Goal: Task Accomplishment & Management: Complete application form

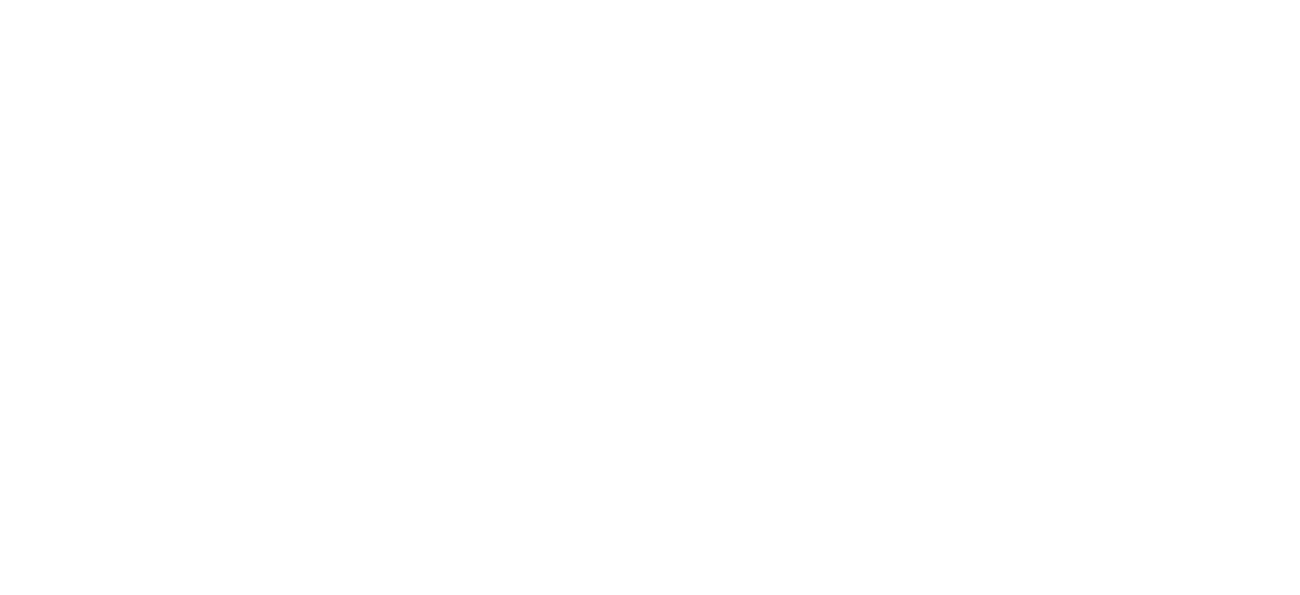
click at [699, 0] on html "SDH勤怠" at bounding box center [650, 0] width 1300 height 0
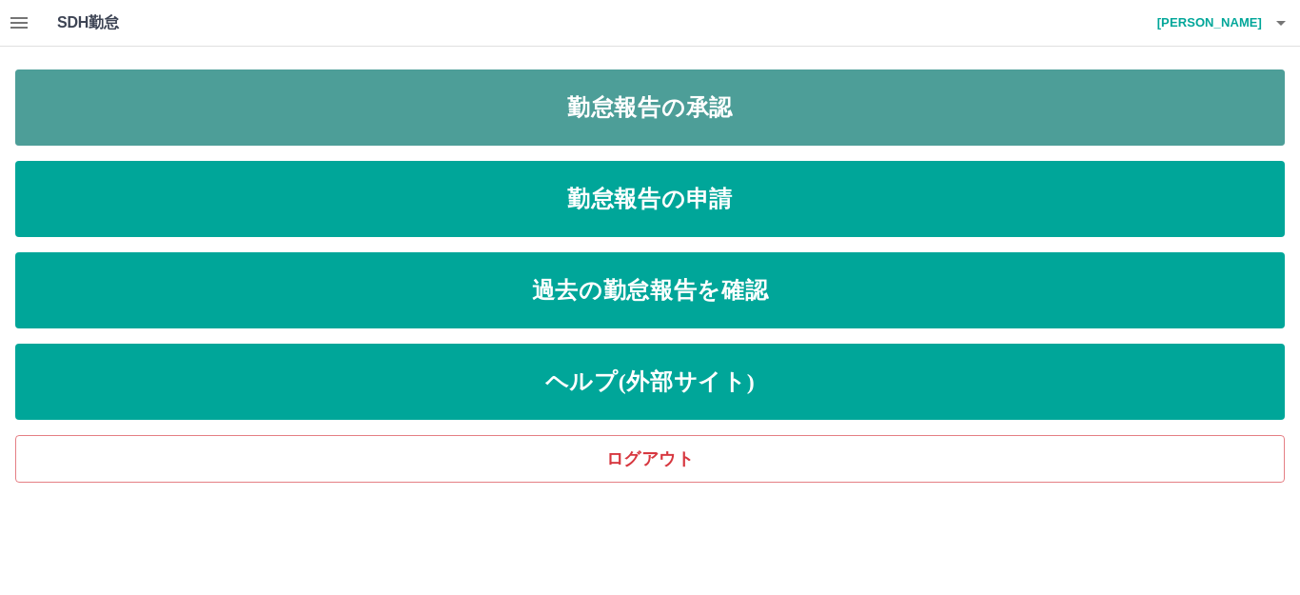
click at [777, 96] on link "勤怠報告の承認" at bounding box center [649, 107] width 1269 height 76
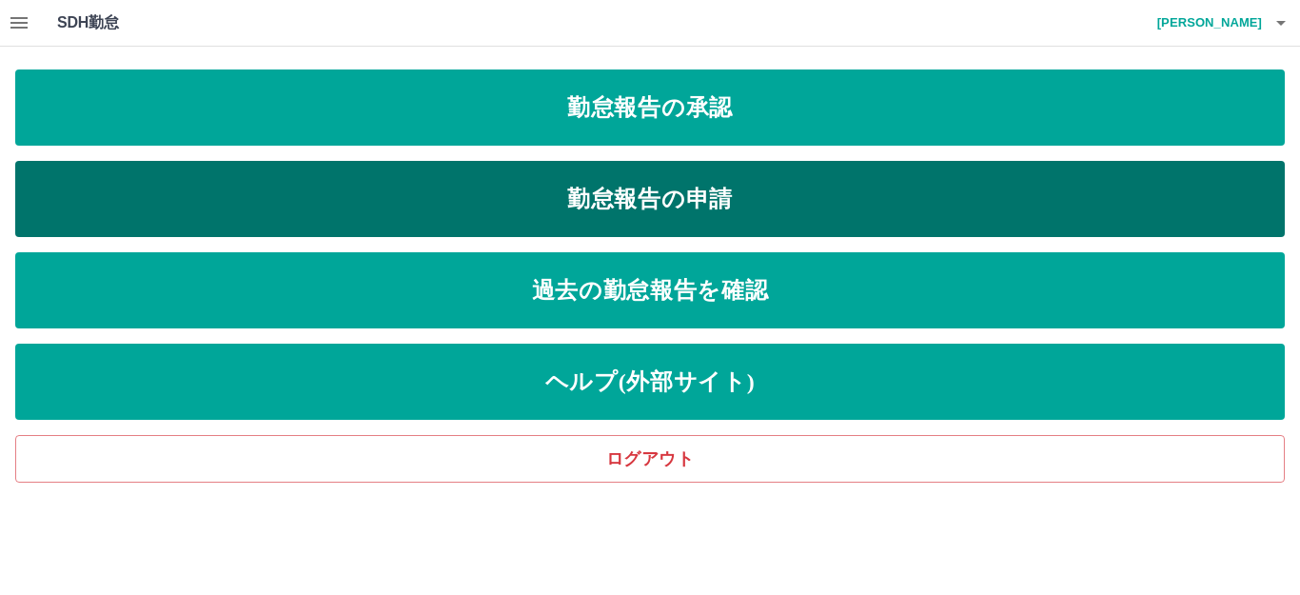
click at [628, 205] on link "勤怠報告の申請" at bounding box center [649, 199] width 1269 height 76
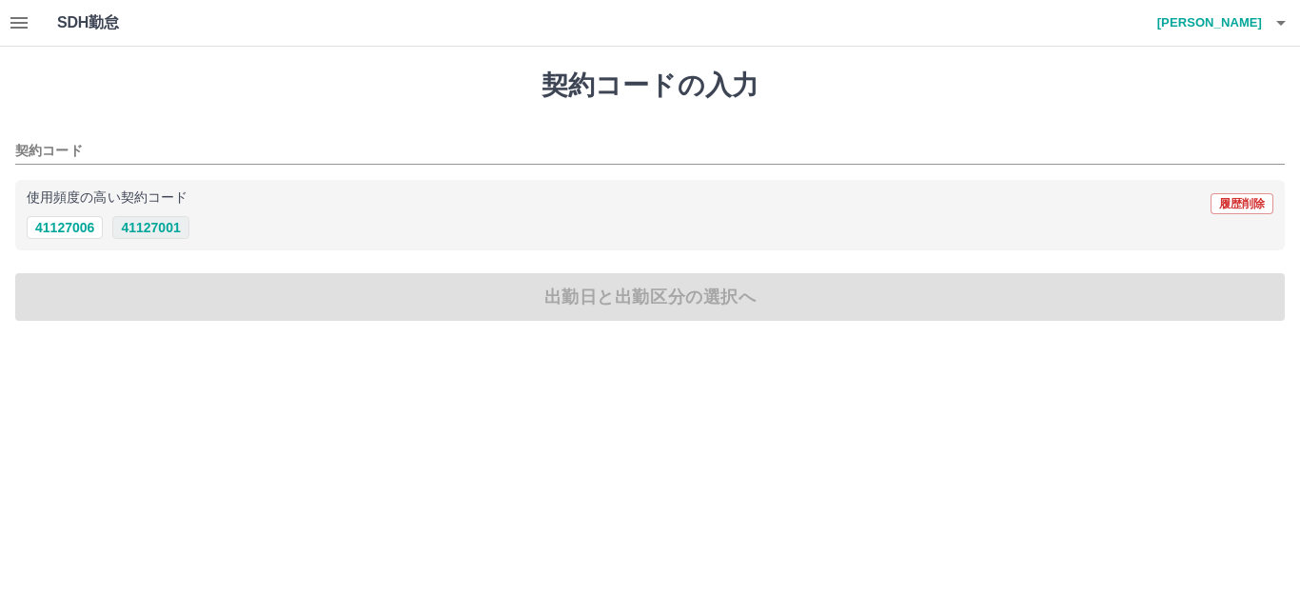
click at [145, 221] on button "41127001" at bounding box center [150, 227] width 76 height 23
type input "********"
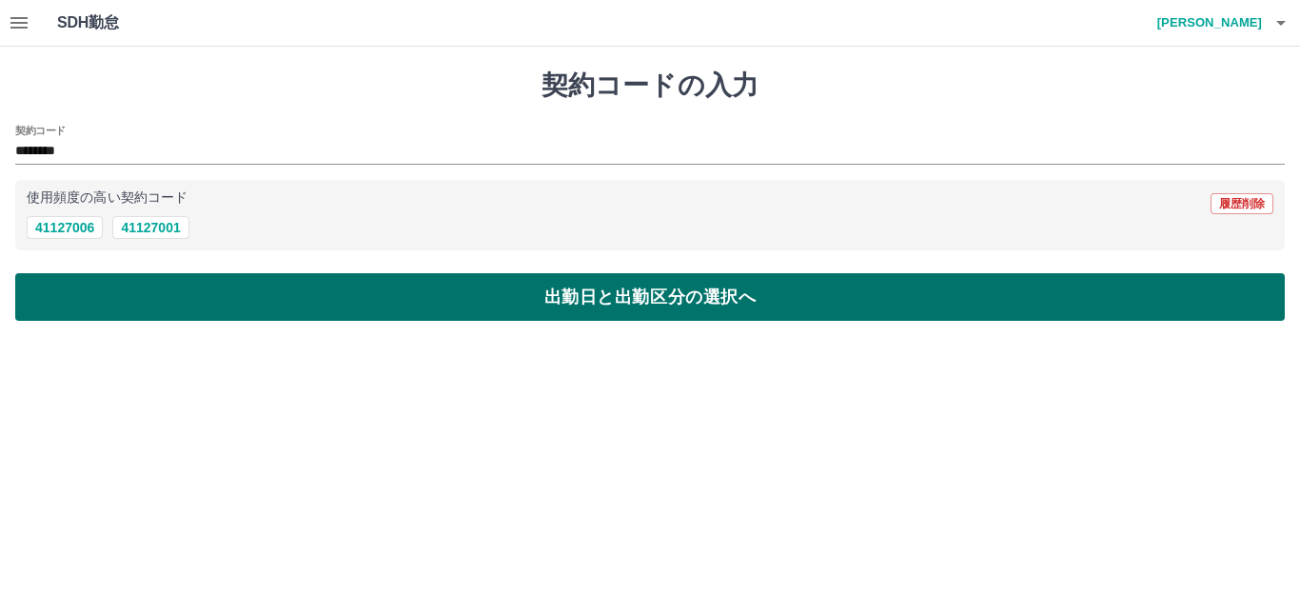
click at [236, 308] on button "出勤日と出勤区分の選択へ" at bounding box center [649, 297] width 1269 height 48
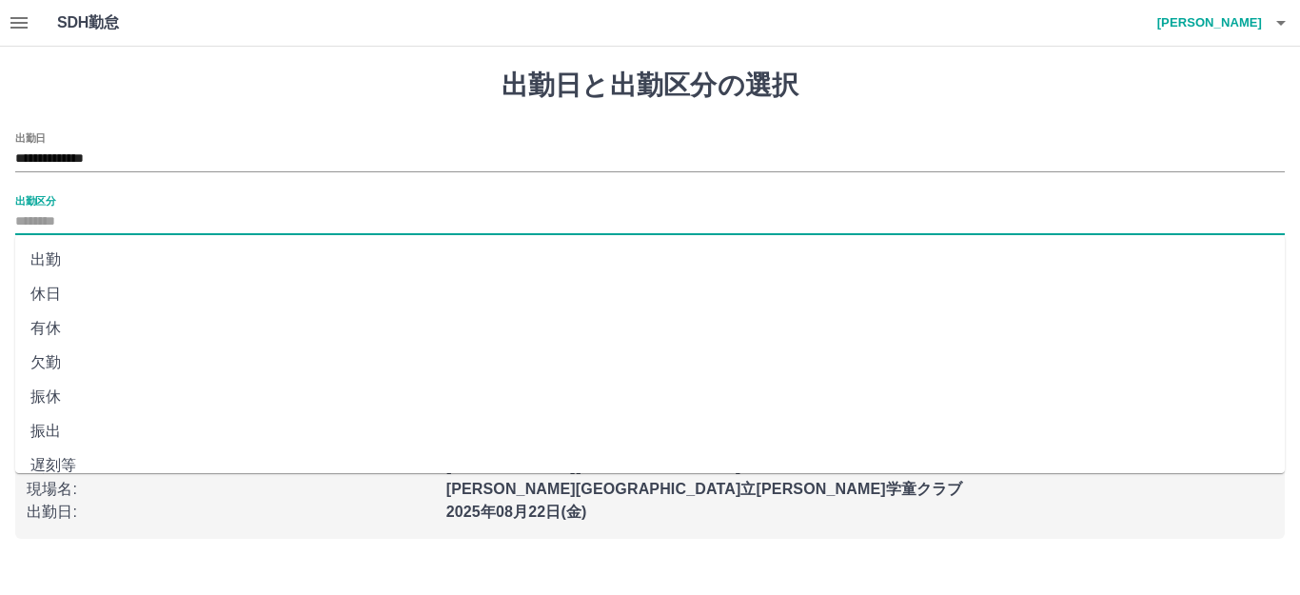
click at [438, 220] on input "出勤区分" at bounding box center [649, 222] width 1269 height 24
click at [357, 258] on li "出勤" at bounding box center [649, 260] width 1269 height 34
type input "**"
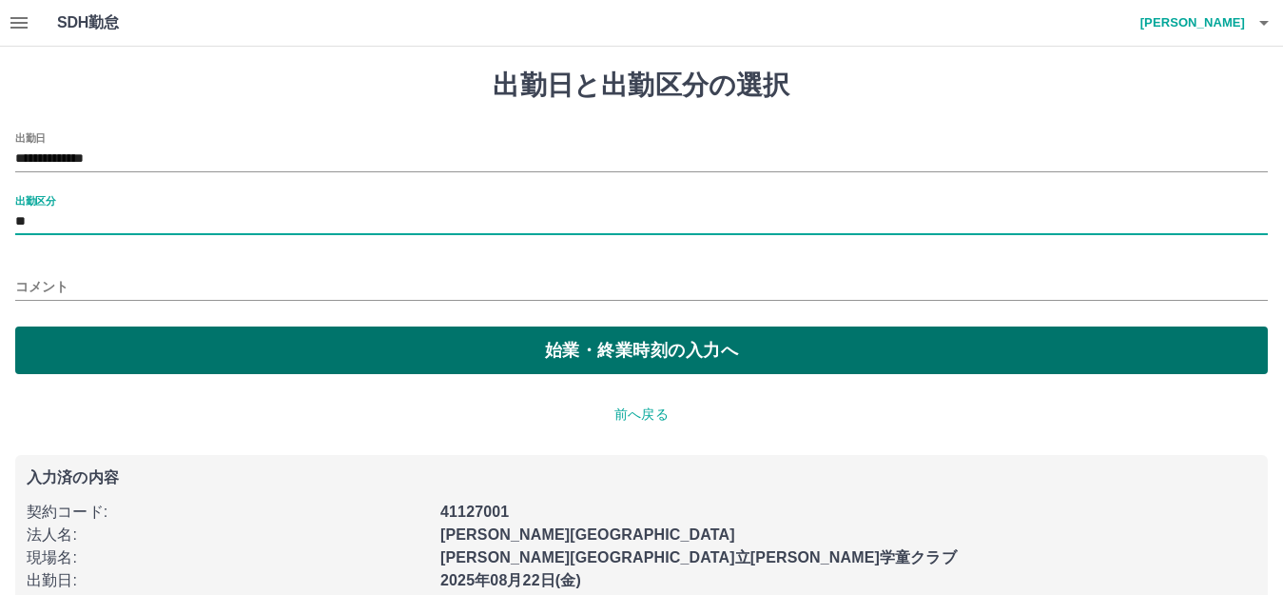
click at [418, 344] on button "始業・終業時刻の入力へ" at bounding box center [641, 350] width 1253 height 48
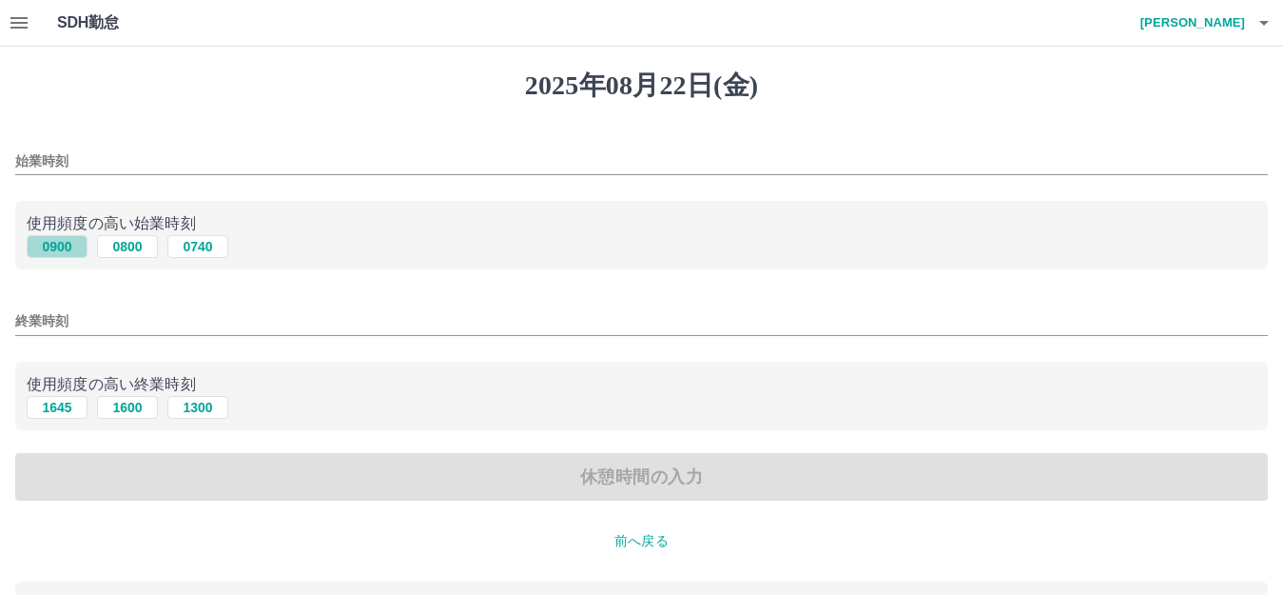
click at [40, 241] on button "0900" at bounding box center [57, 246] width 61 height 23
type input "****"
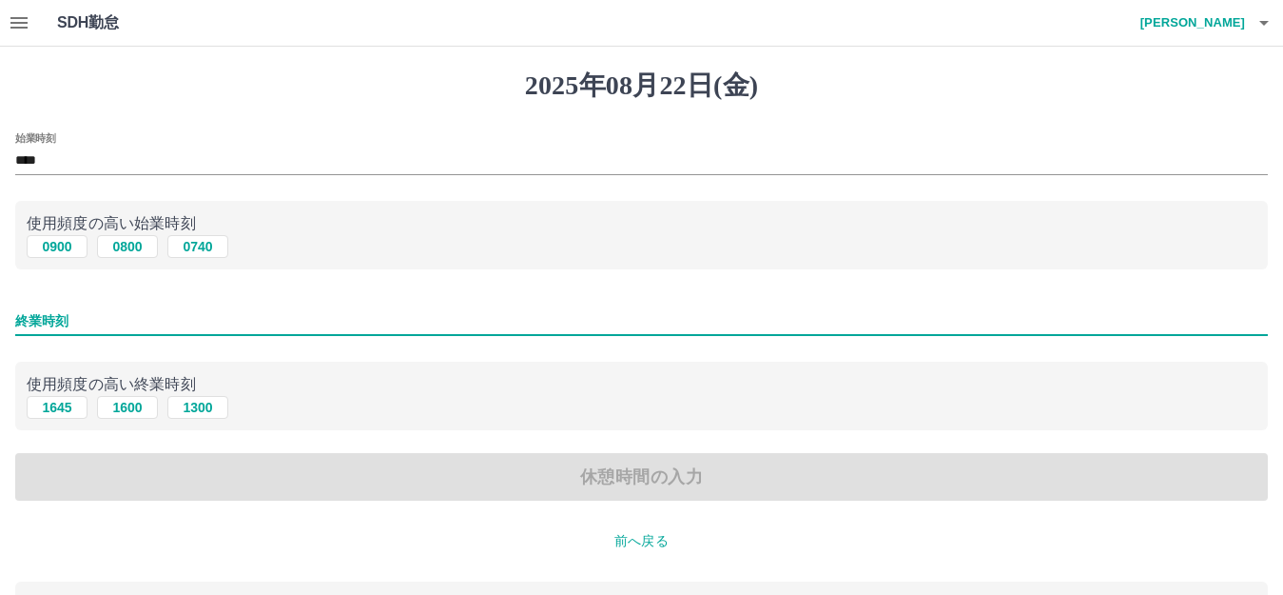
click at [129, 333] on input "終業時刻" at bounding box center [641, 321] width 1253 height 28
type input "****"
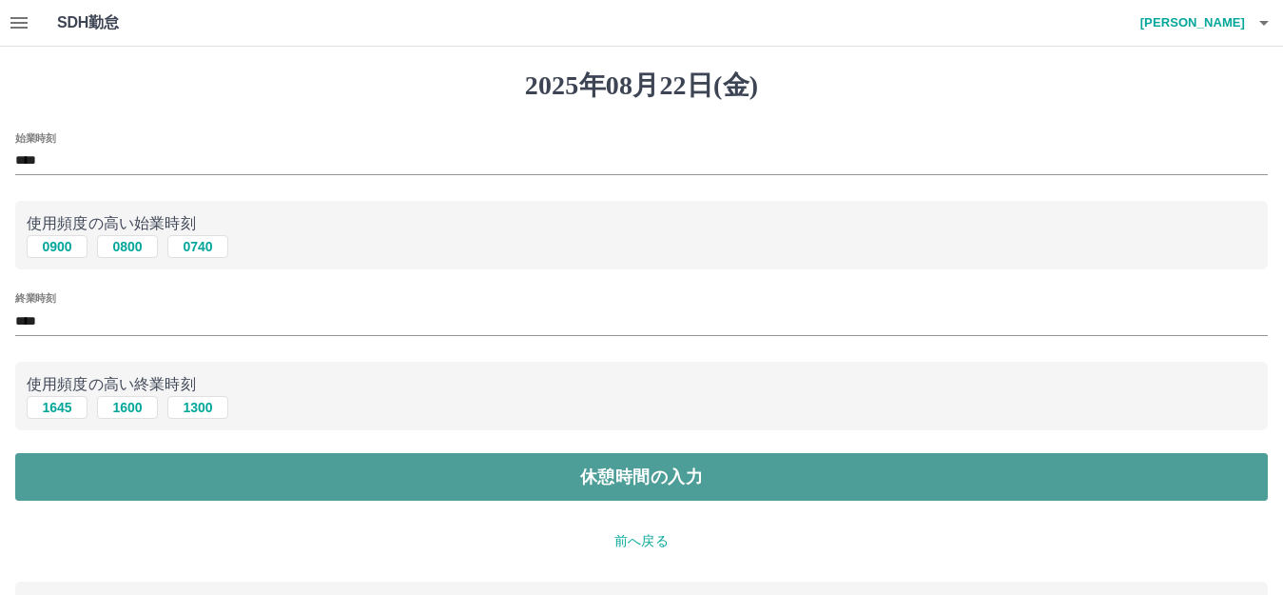
click at [272, 463] on button "休憩時間の入力" at bounding box center [641, 477] width 1253 height 48
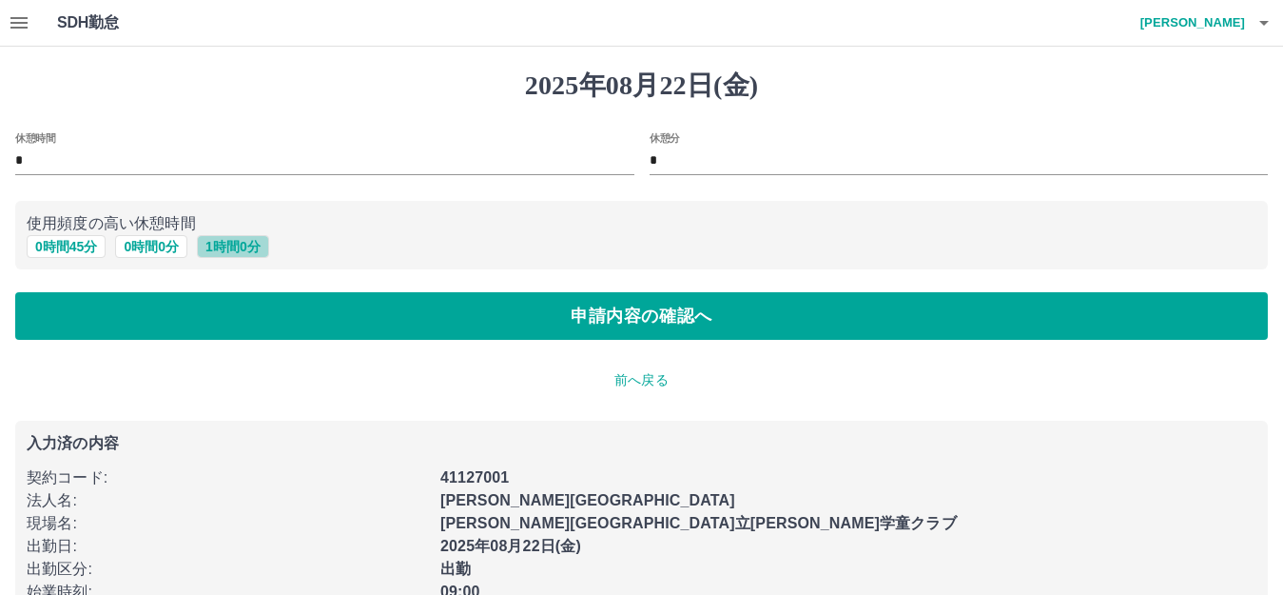
click at [206, 240] on button "1 時間 0 分" at bounding box center [233, 246] width 72 height 23
type input "*"
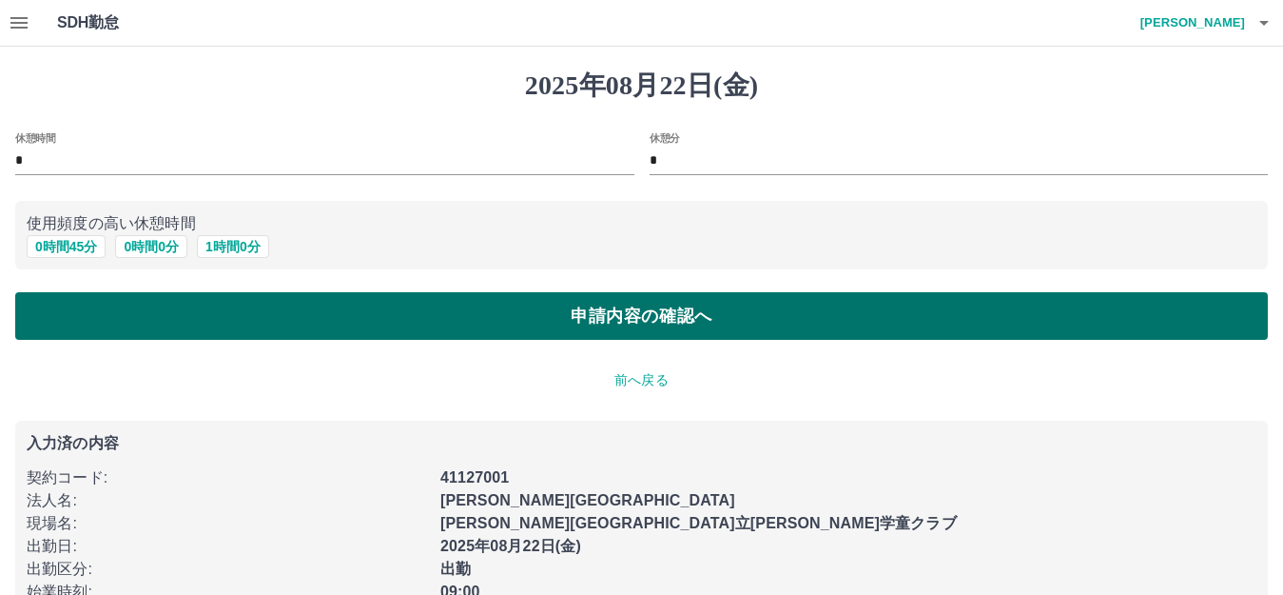
click at [230, 304] on button "申請内容の確認へ" at bounding box center [641, 316] width 1253 height 48
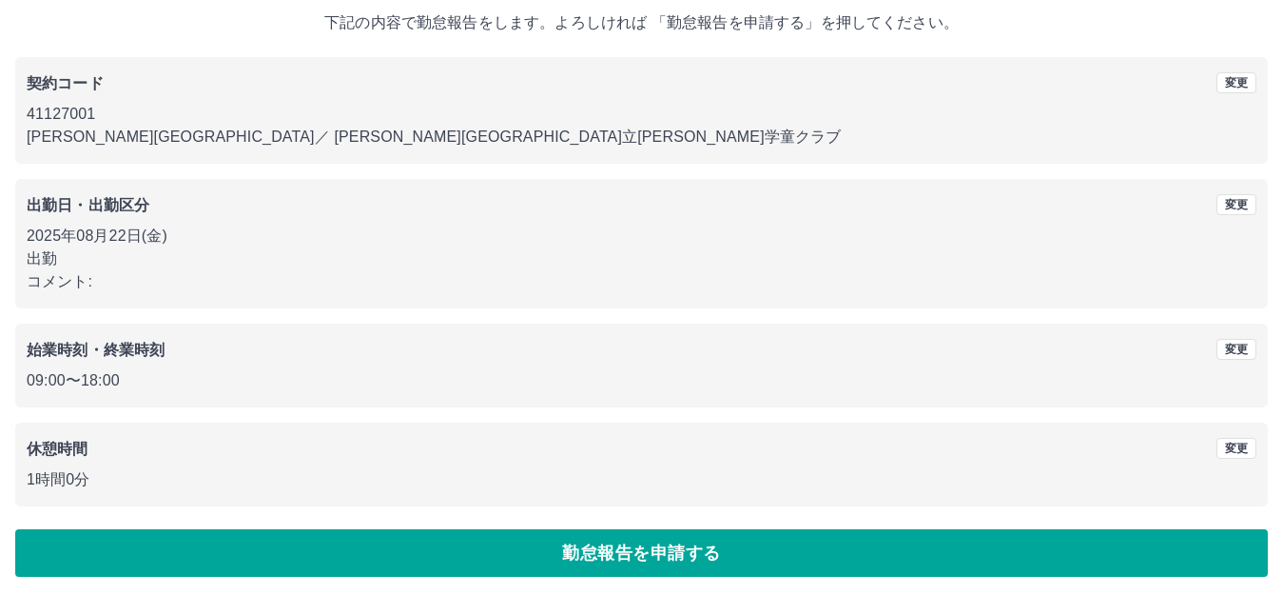
scroll to position [118, 0]
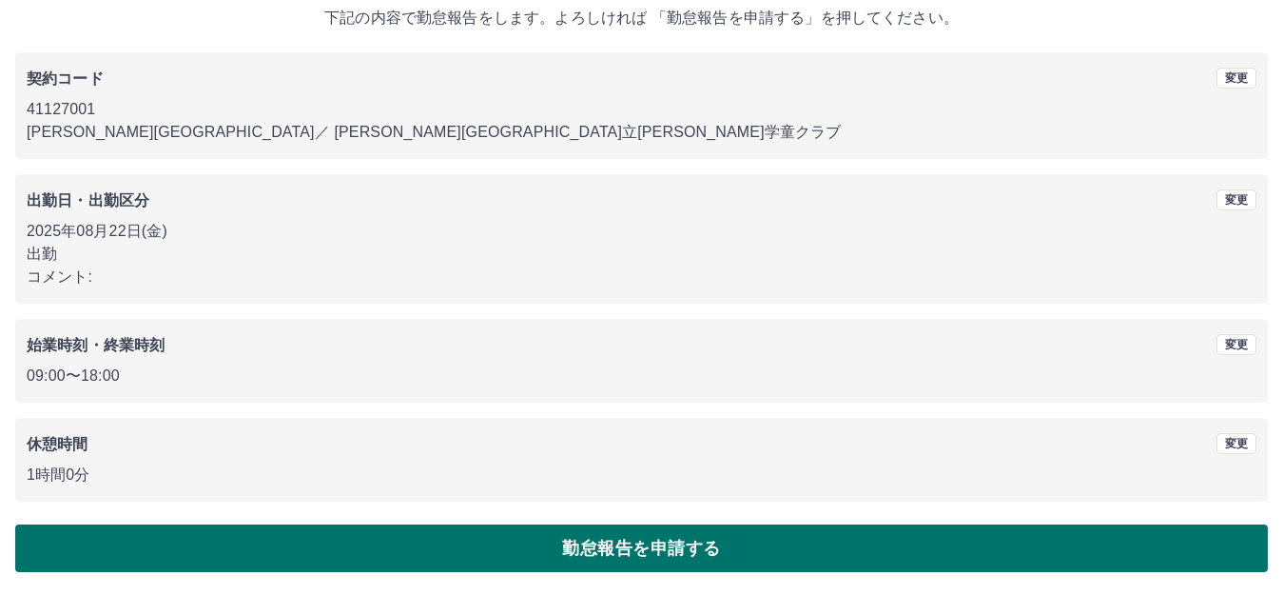
click at [201, 549] on button "勤怠報告を申請する" at bounding box center [641, 548] width 1253 height 48
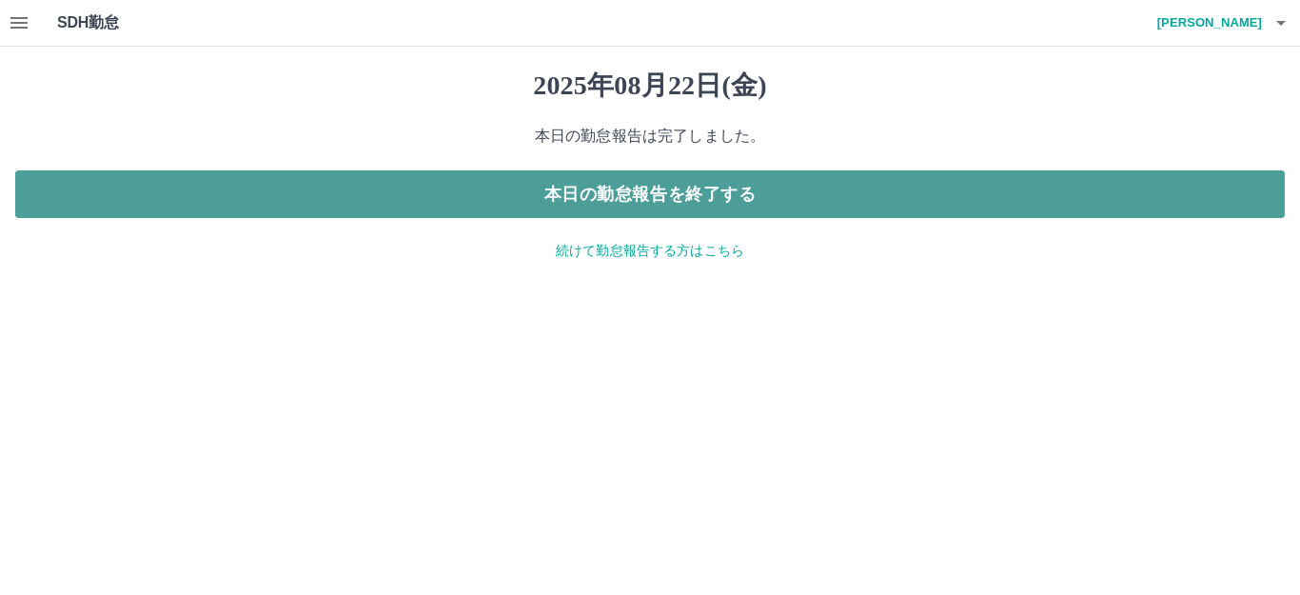
click at [730, 193] on button "本日の勤怠報告を終了する" at bounding box center [649, 194] width 1269 height 48
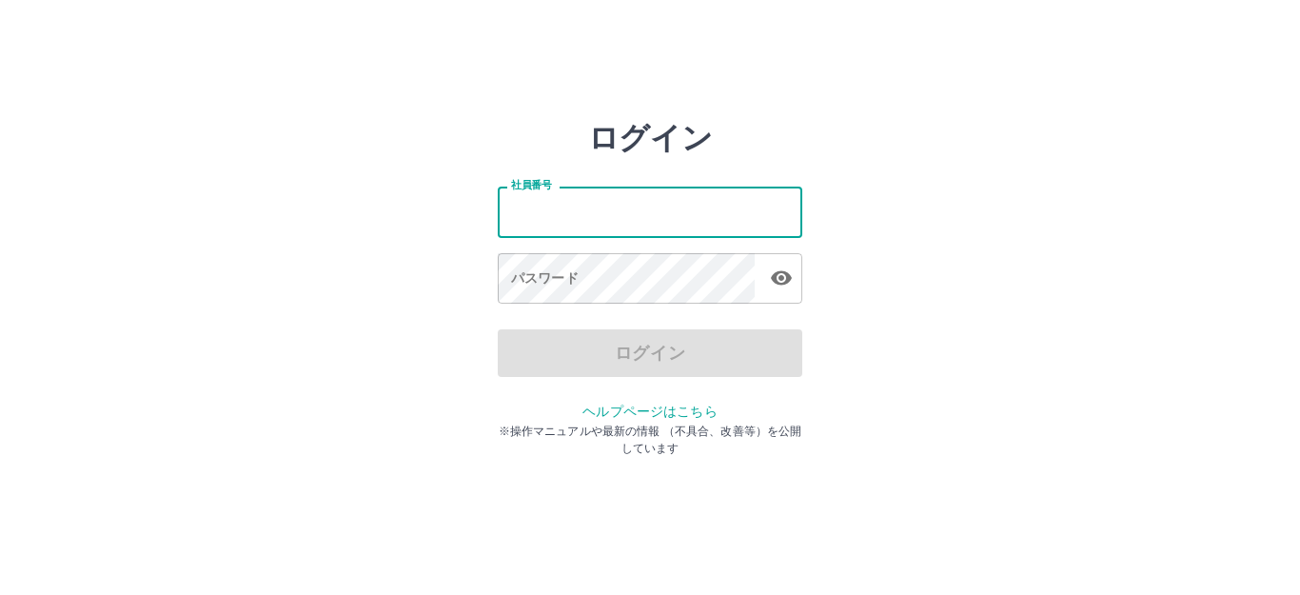
drag, startPoint x: 0, startPoint y: 0, endPoint x: 713, endPoint y: 225, distance: 747.2
click at [729, 195] on input "社員番号" at bounding box center [650, 211] width 304 height 50
click at [521, 116] on html "ログイン 社員番号 社員番号 パスワード パスワード ログイン ヘルプページはこちら ※操作マニュアルや最新の情報 （不具合、改善等）を公開しています" at bounding box center [650, 212] width 1300 height 424
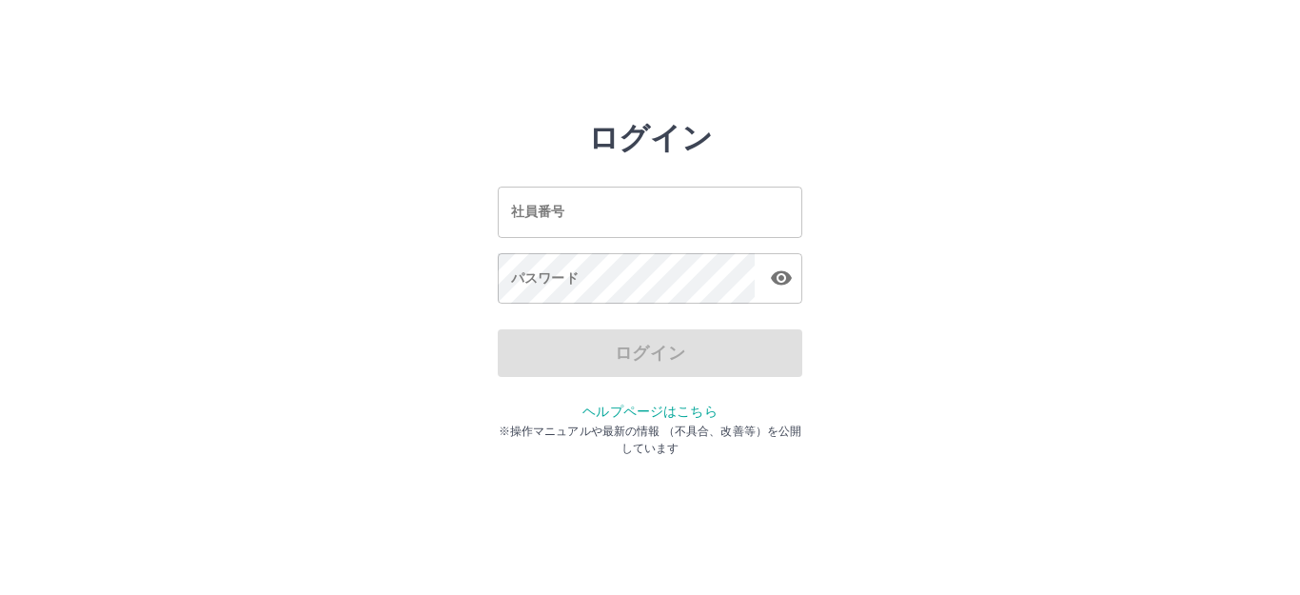
click at [516, 69] on html "ログイン 社員番号 社員番号 パスワード パスワード ログイン ヘルプページはこちら ※操作マニュアルや最新の情報 （不具合、改善等）を公開しています" at bounding box center [650, 212] width 1300 height 424
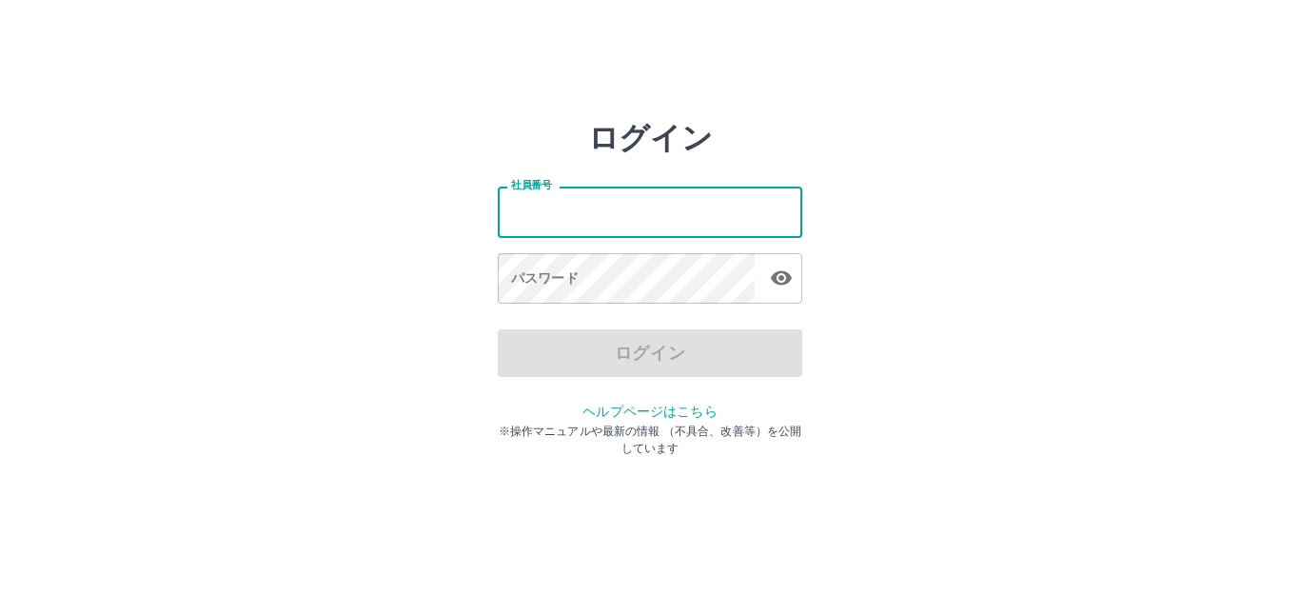
click at [540, 222] on input "社員番号" at bounding box center [650, 211] width 304 height 50
type input "*******"
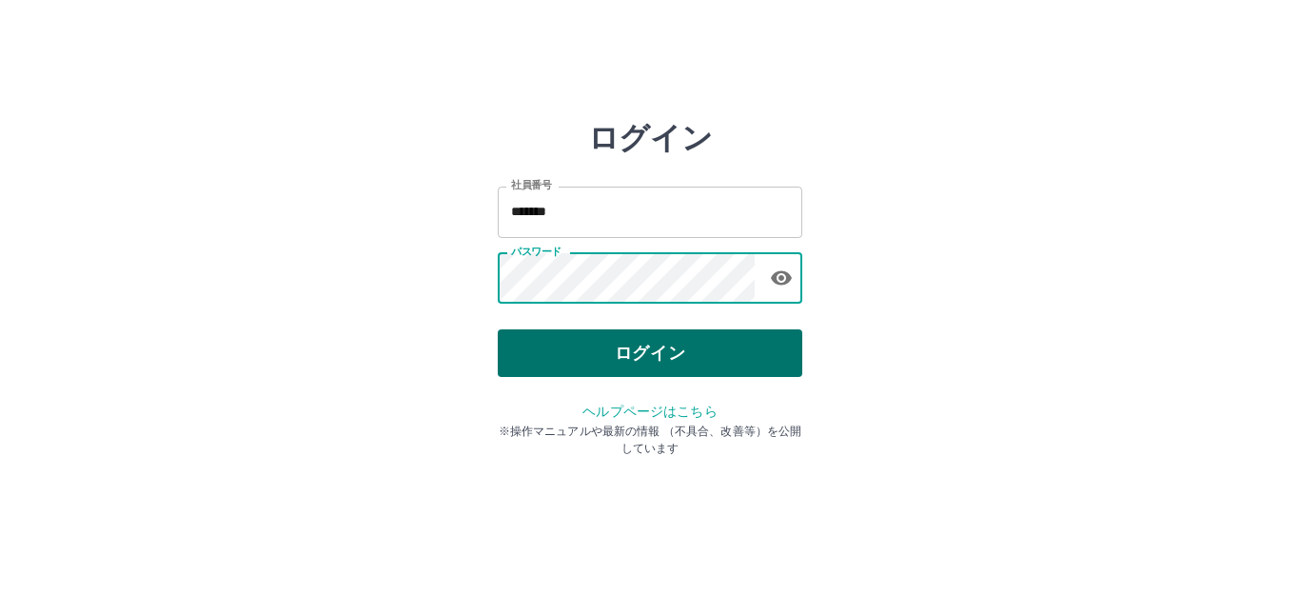
click at [643, 357] on button "ログイン" at bounding box center [650, 353] width 304 height 48
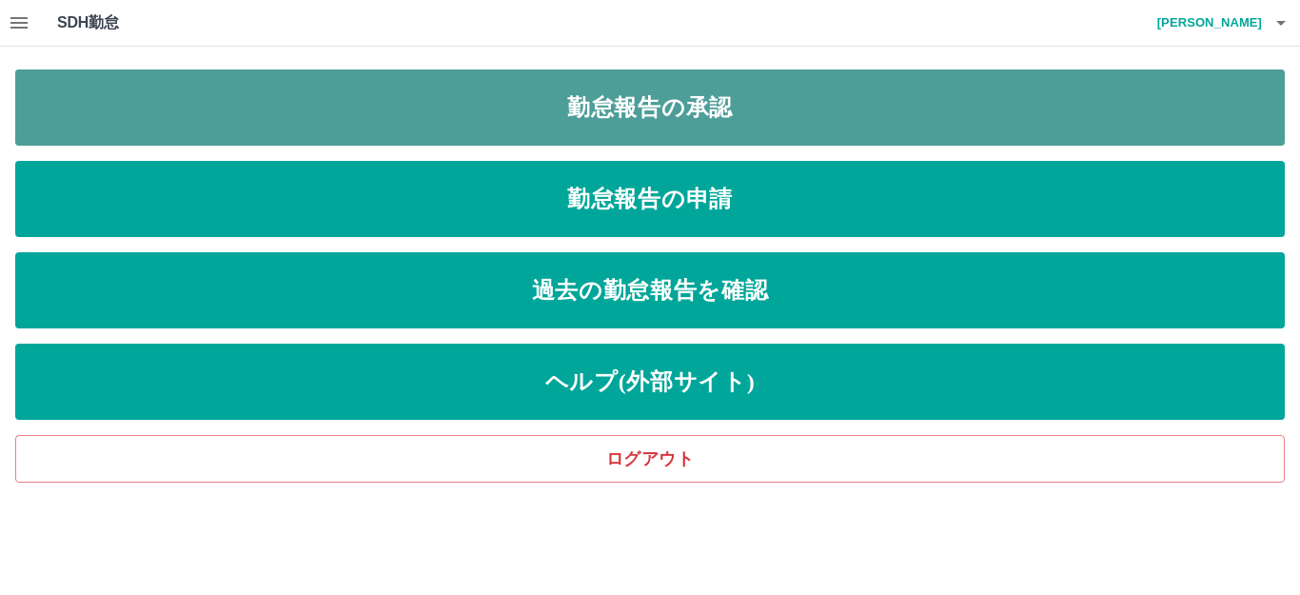
click at [680, 87] on link "勤怠報告の承認" at bounding box center [649, 107] width 1269 height 76
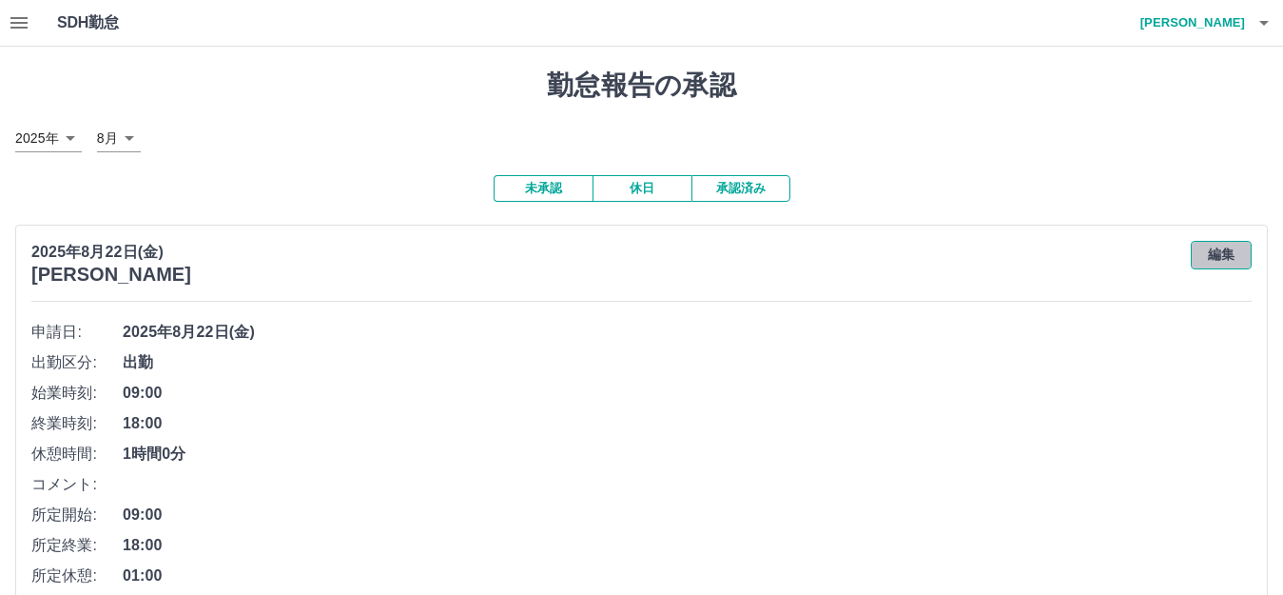
click at [1221, 257] on button "編集" at bounding box center [1221, 255] width 61 height 29
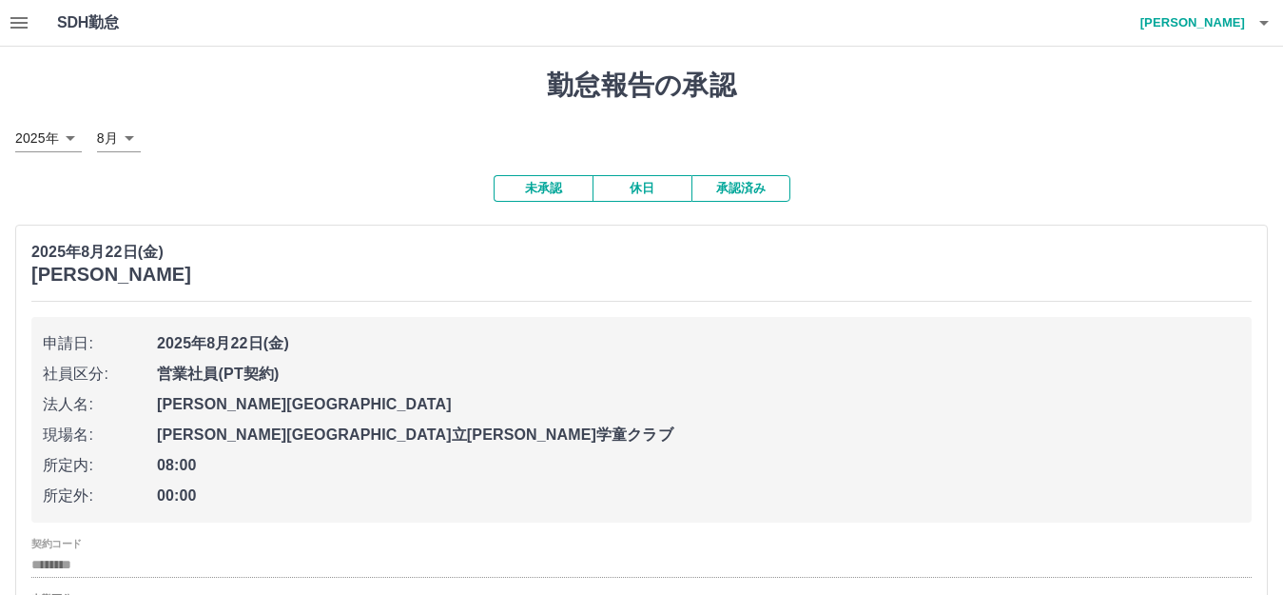
click at [1261, 25] on icon "button" at bounding box center [1264, 22] width 23 height 23
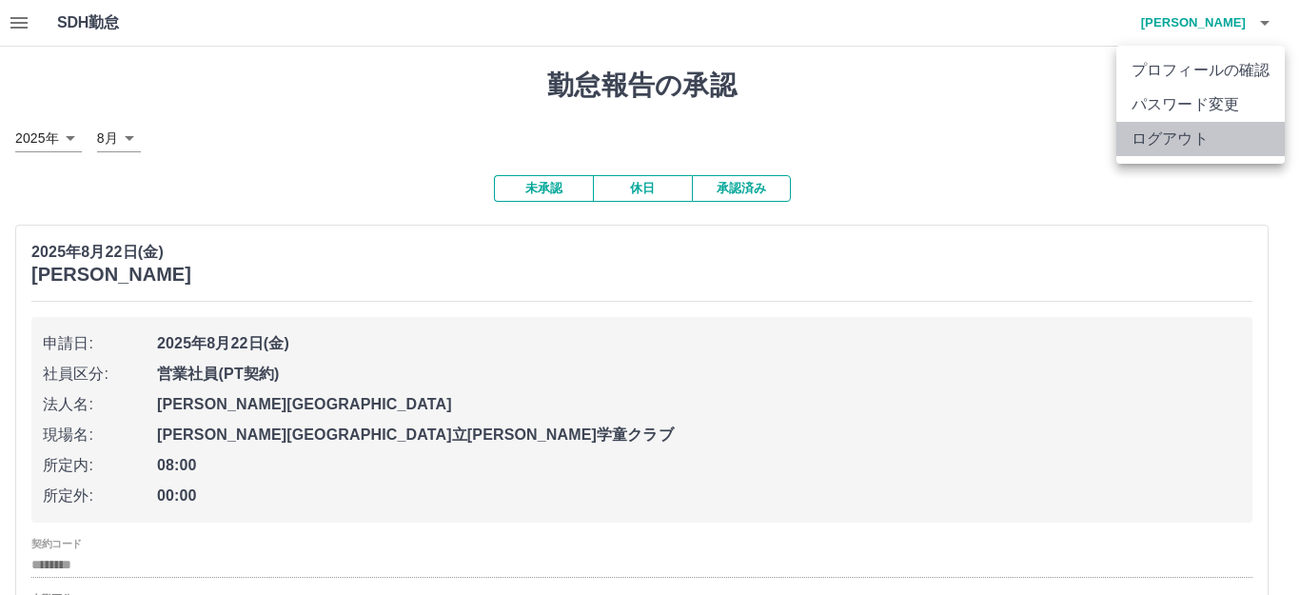
click at [1191, 131] on li "ログアウト" at bounding box center [1200, 139] width 168 height 34
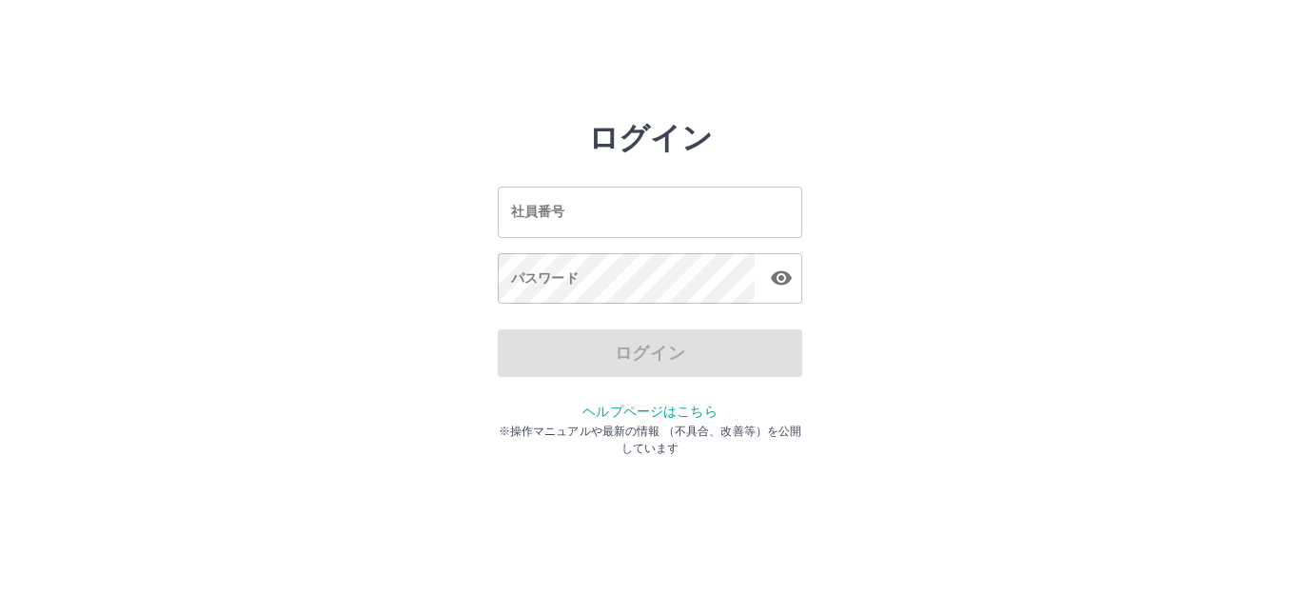
click at [600, 215] on input "社員番号" at bounding box center [650, 211] width 304 height 50
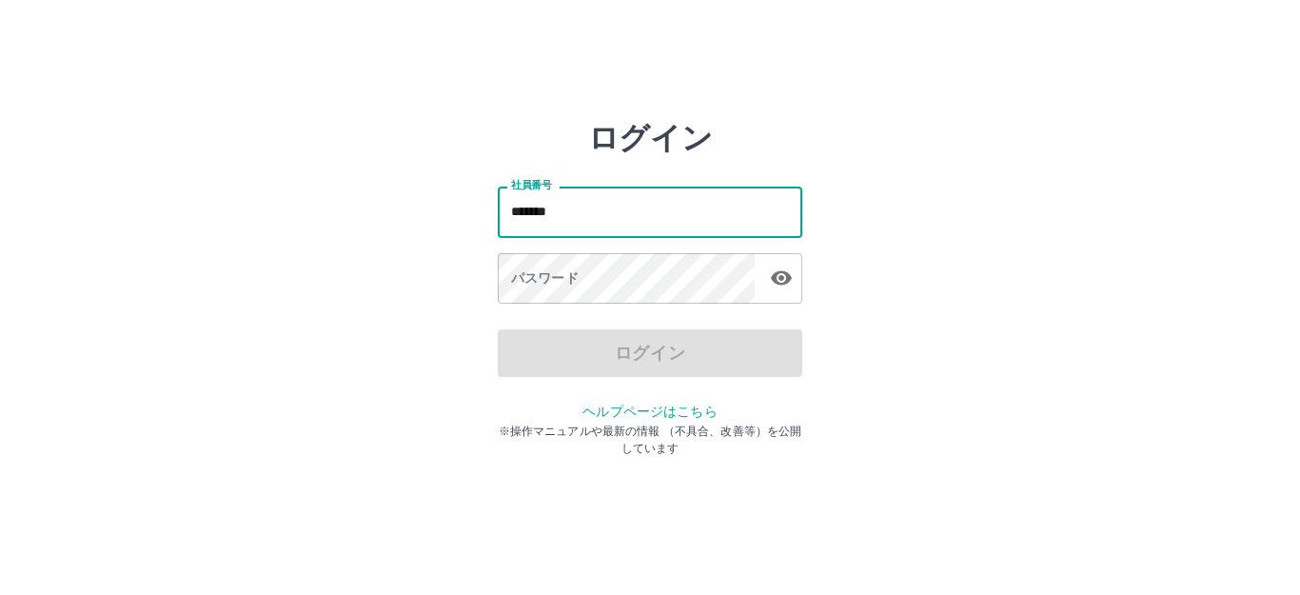
type input "*******"
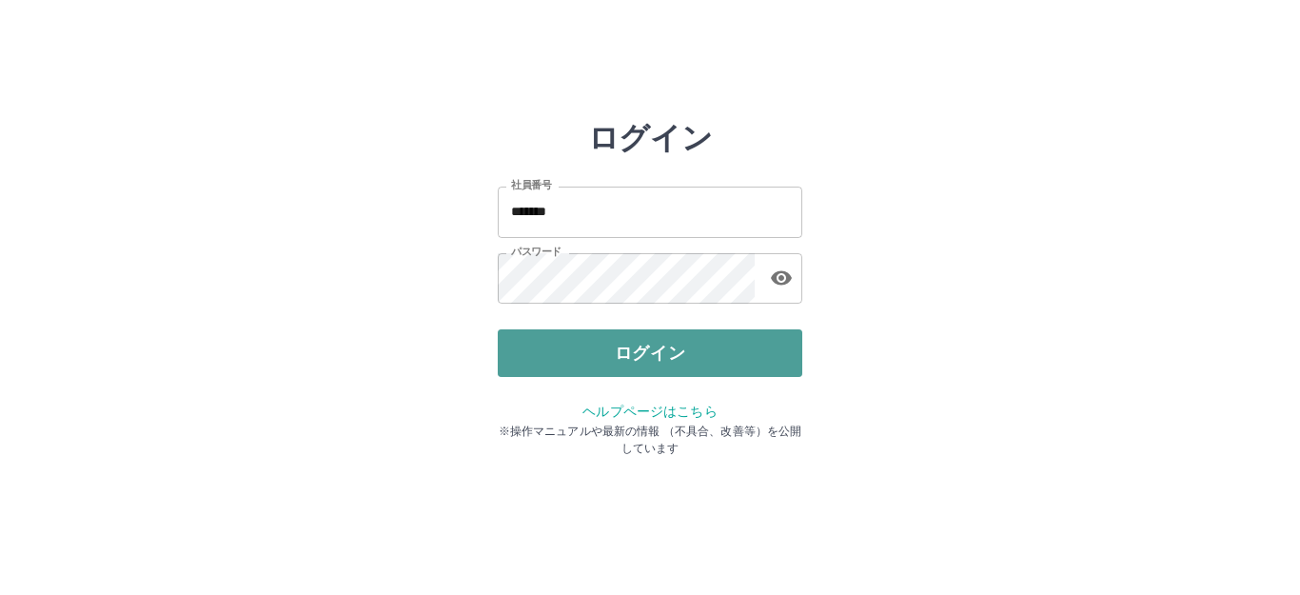
click at [598, 340] on button "ログイン" at bounding box center [650, 353] width 304 height 48
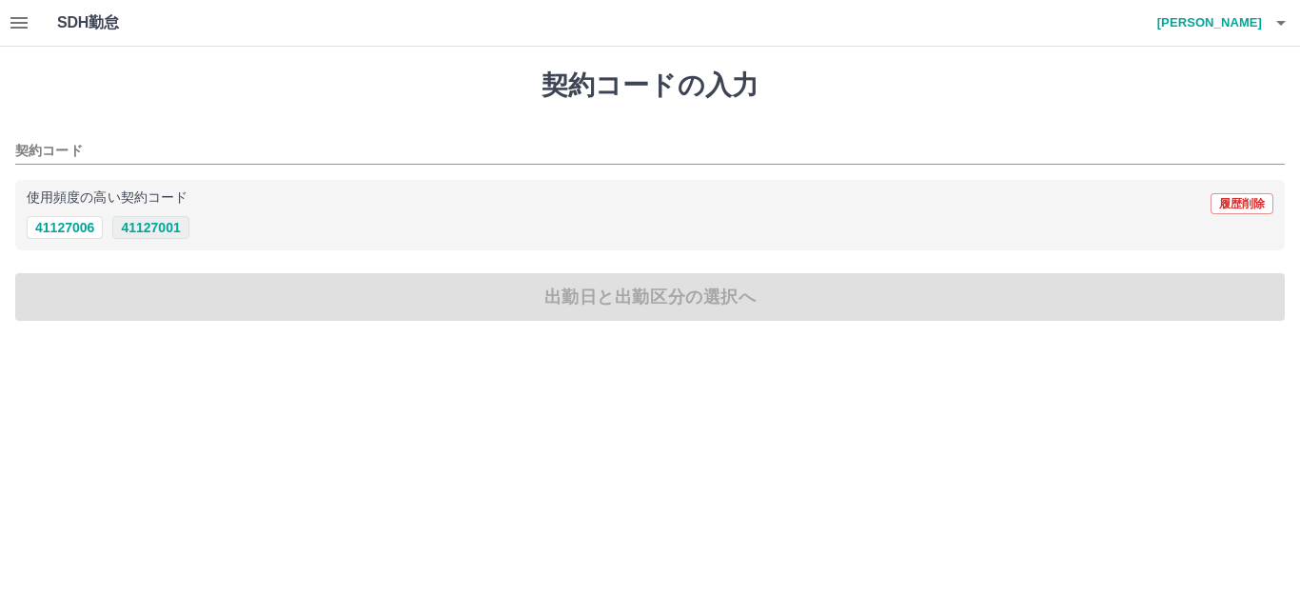
click at [121, 221] on button "41127001" at bounding box center [150, 227] width 76 height 23
type input "********"
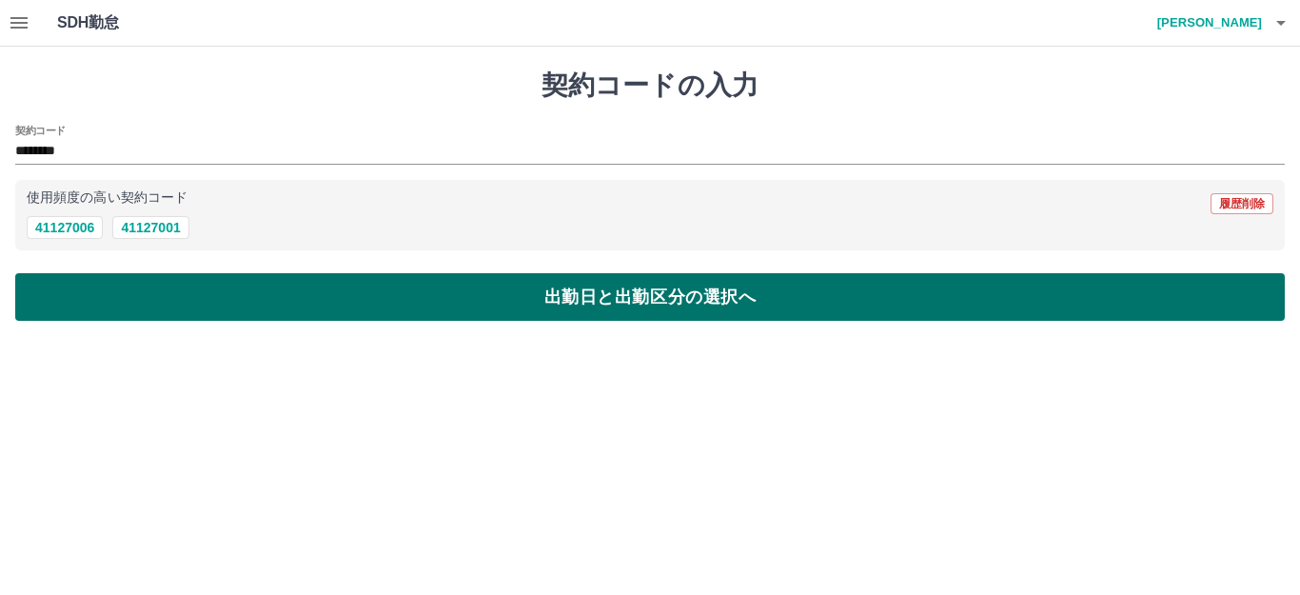
click at [784, 300] on button "出勤日と出勤区分の選択へ" at bounding box center [649, 297] width 1269 height 48
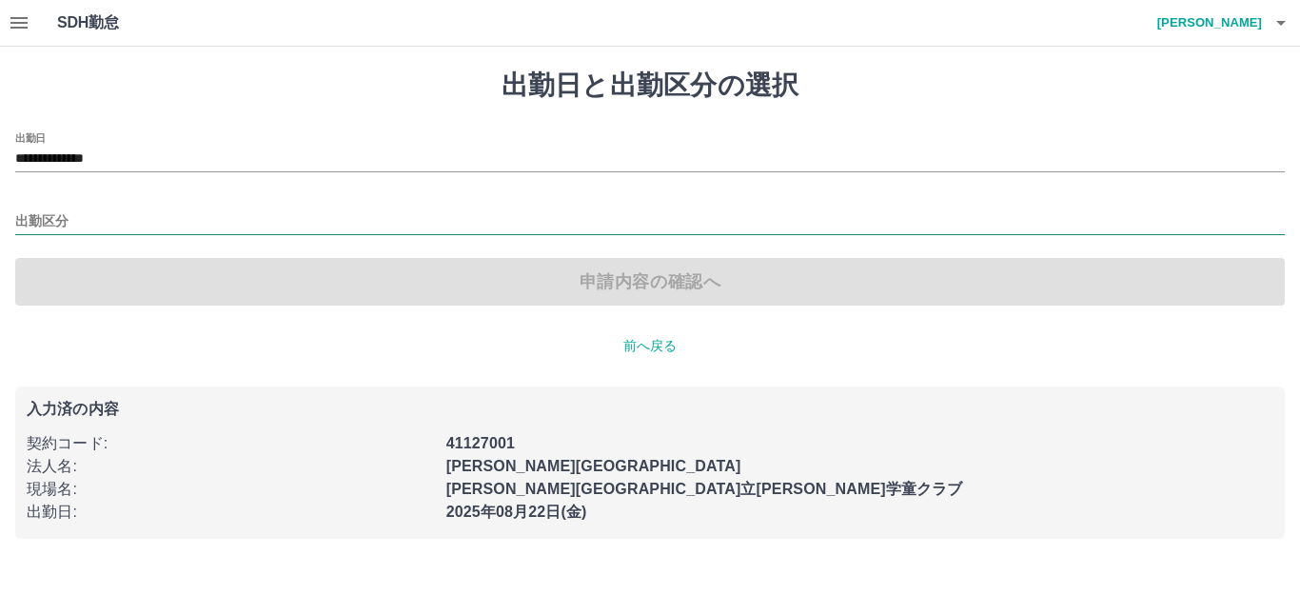
click at [821, 211] on input "出勤区分" at bounding box center [649, 222] width 1269 height 24
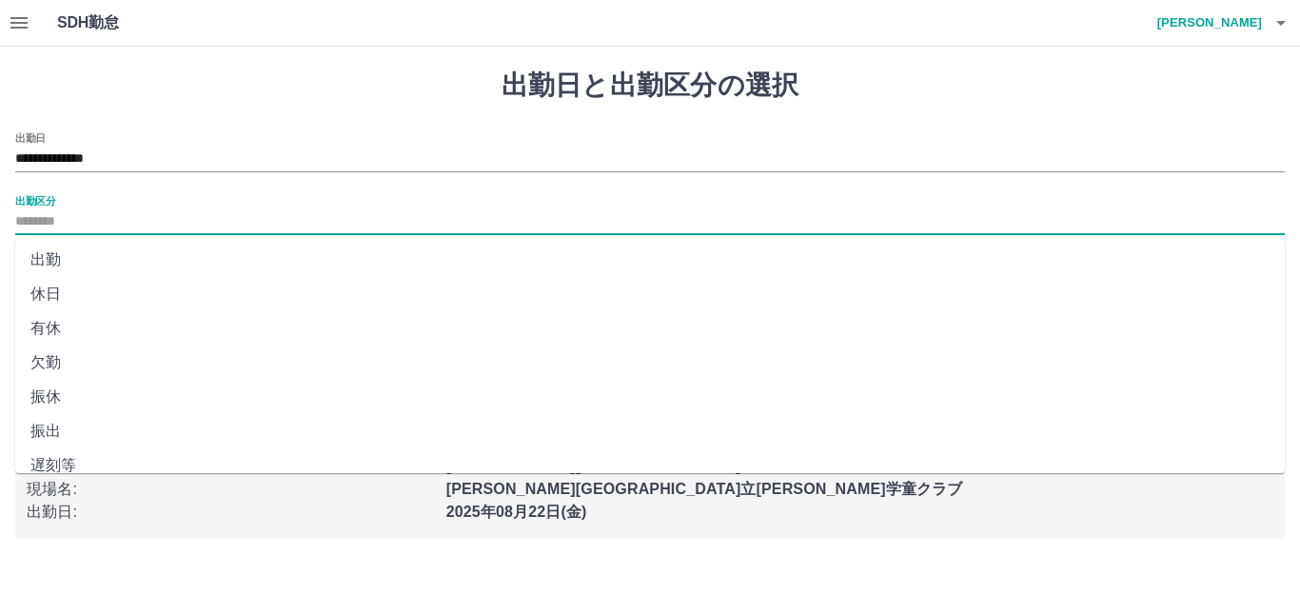
click at [394, 265] on li "出勤" at bounding box center [649, 260] width 1269 height 34
type input "**"
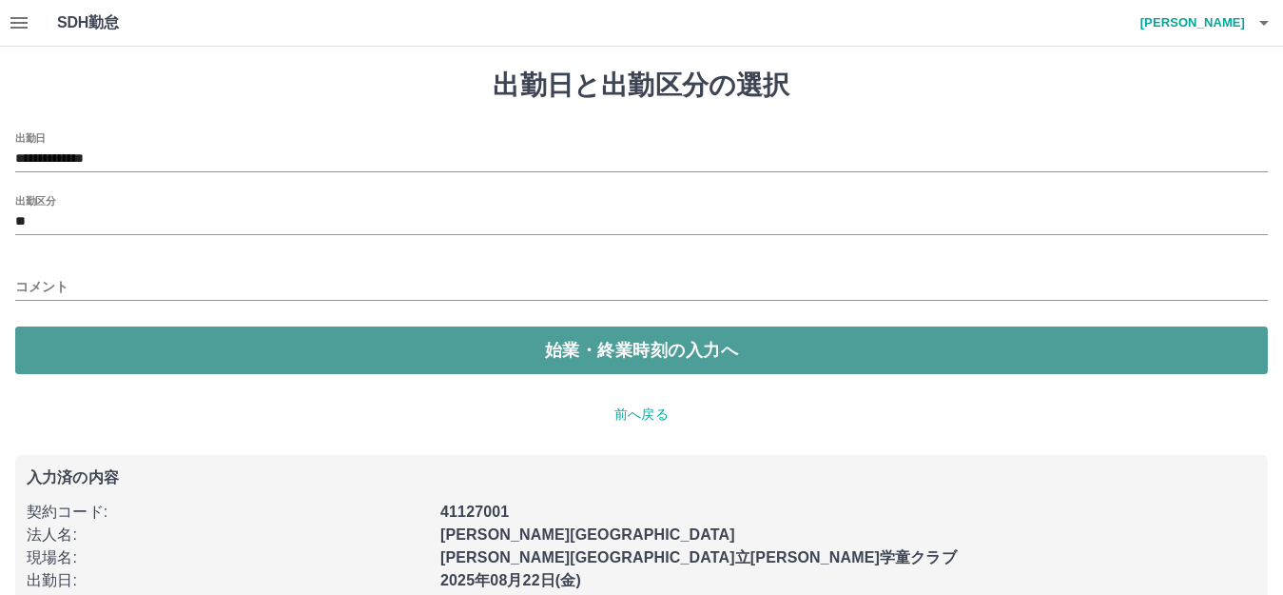
click at [219, 342] on button "始業・終業時刻の入力へ" at bounding box center [641, 350] width 1253 height 48
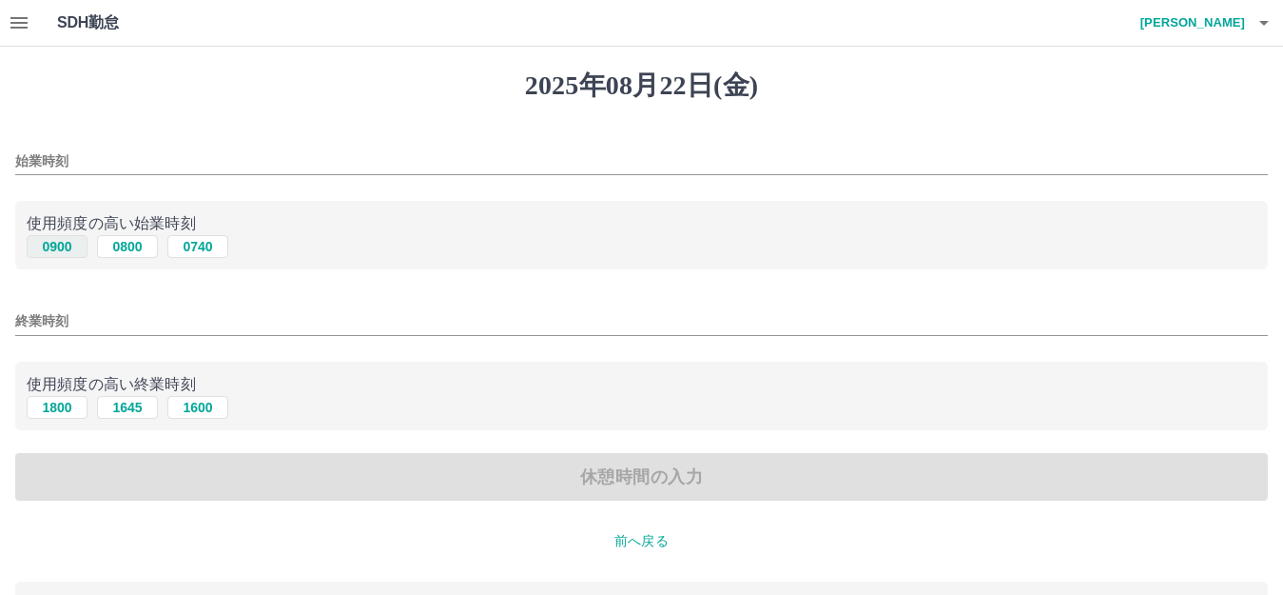
click at [61, 245] on button "0900" at bounding box center [57, 246] width 61 height 23
type input "****"
click at [56, 409] on button "1800" at bounding box center [57, 407] width 61 height 23
type input "****"
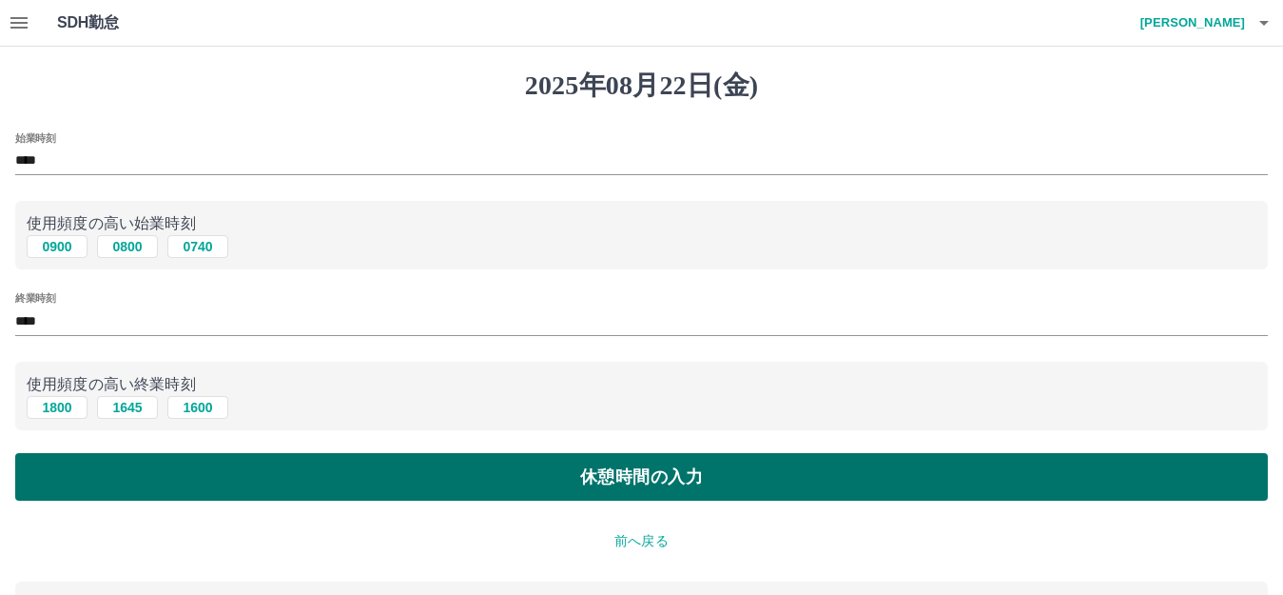
click at [185, 480] on button "休憩時間の入力" at bounding box center [641, 477] width 1253 height 48
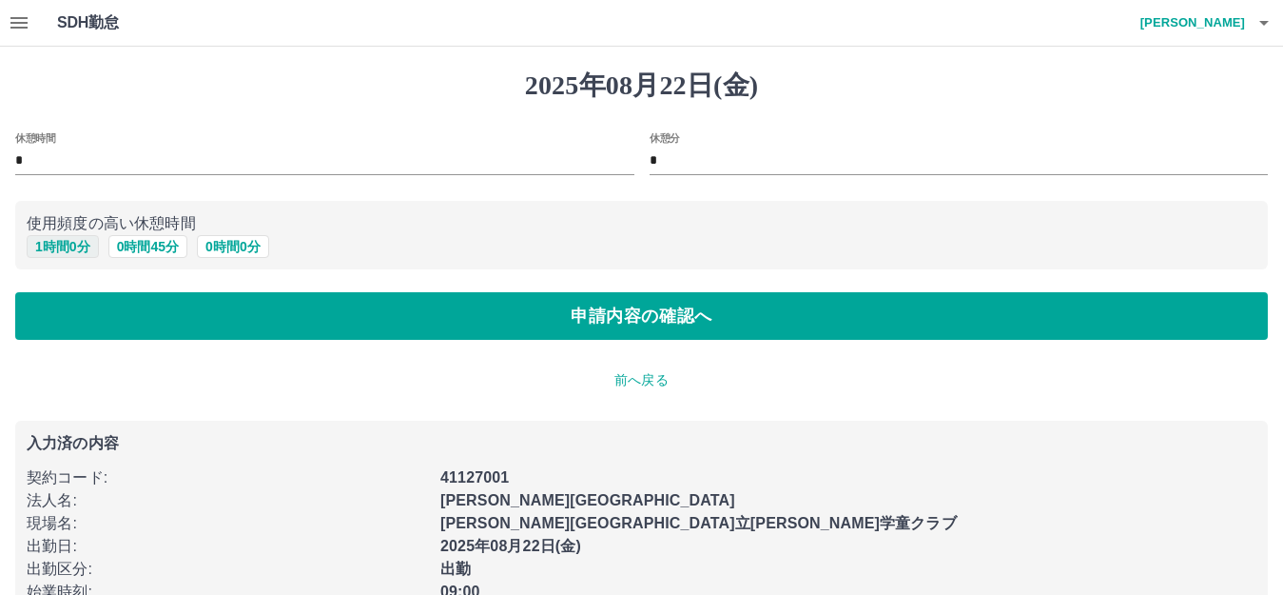
click at [58, 241] on button "1 時間 0 分" at bounding box center [63, 246] width 72 height 23
type input "*"
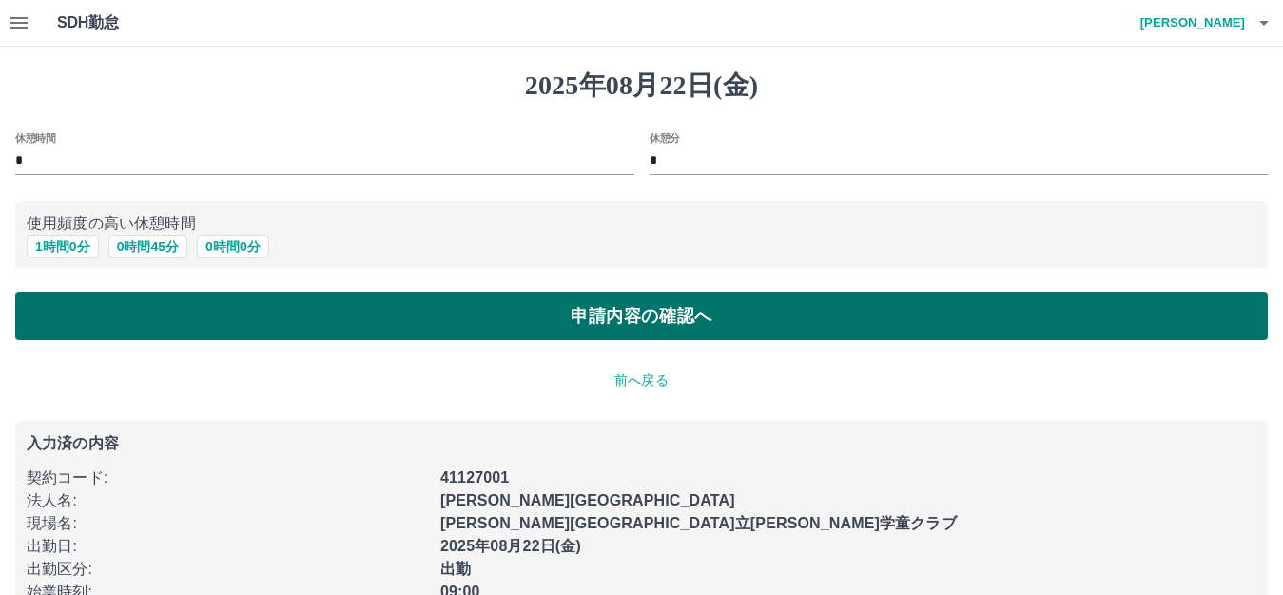
click at [123, 301] on button "申請内容の確認へ" at bounding box center [641, 316] width 1253 height 48
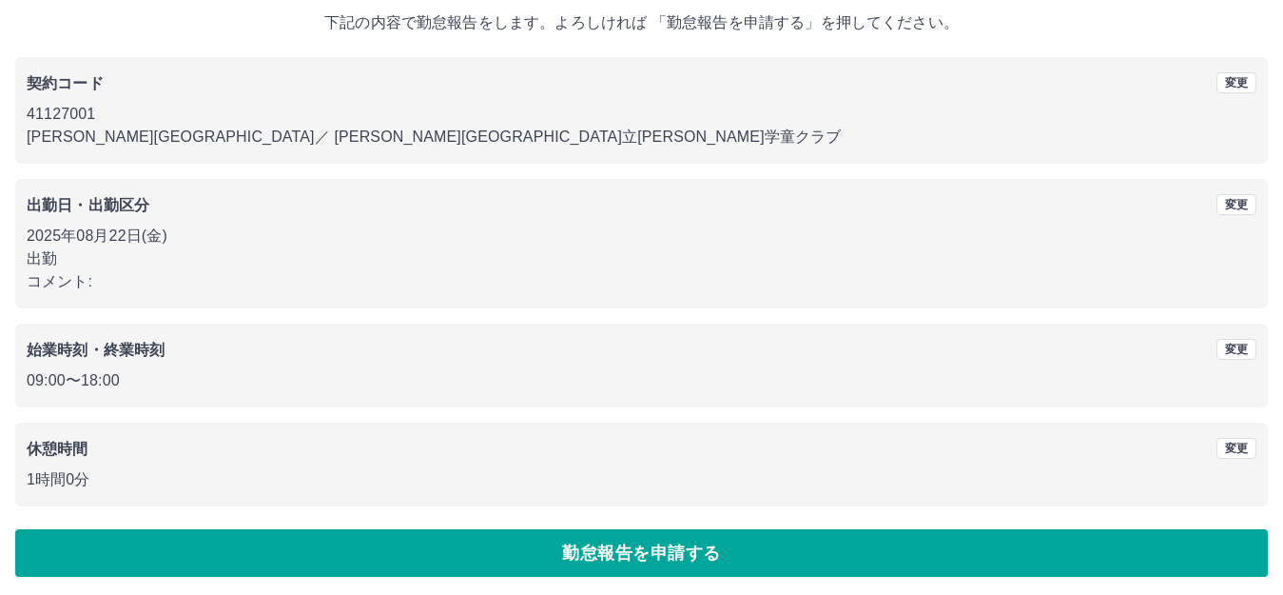
scroll to position [118, 0]
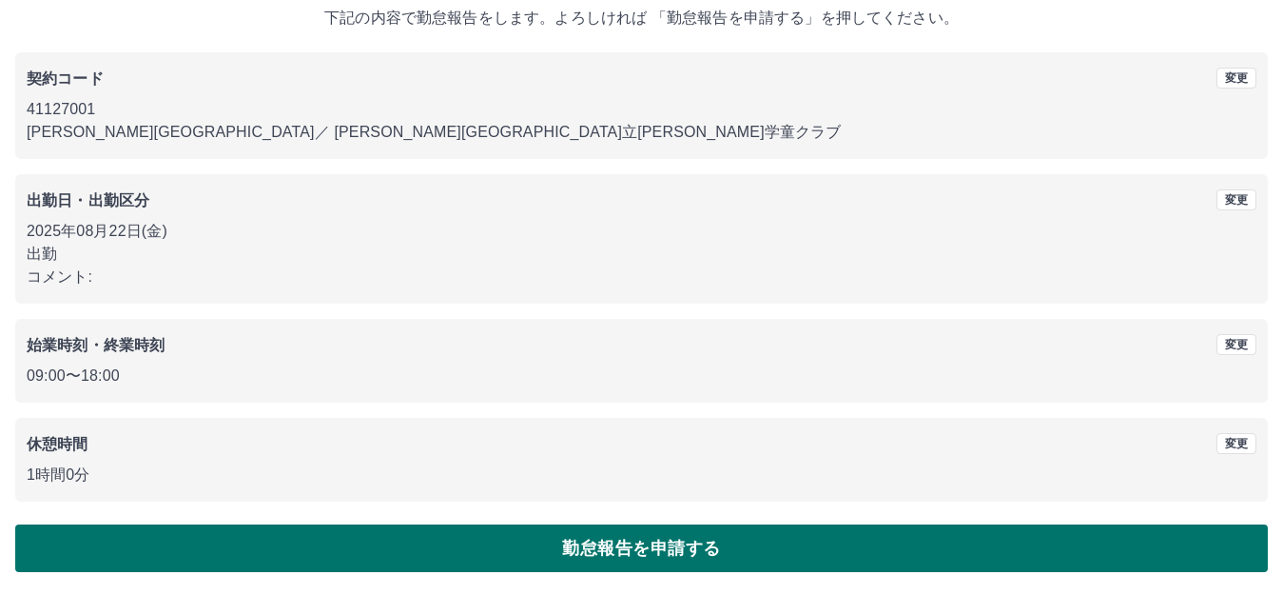
click at [576, 539] on button "勤怠報告を申請する" at bounding box center [641, 548] width 1253 height 48
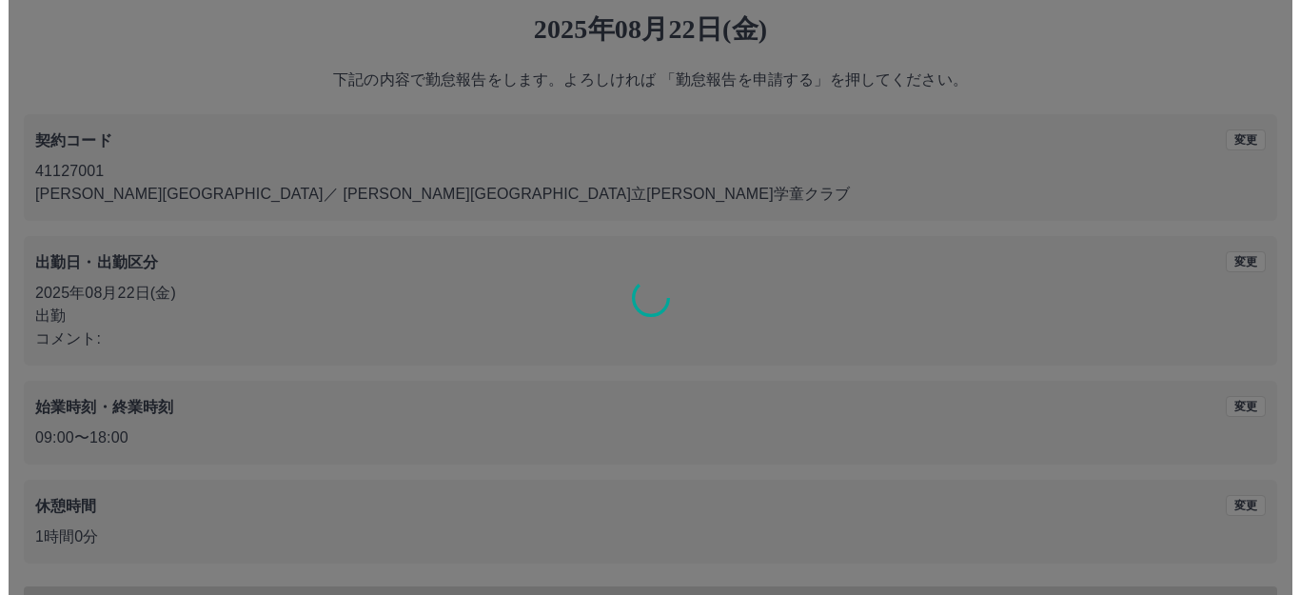
scroll to position [0, 0]
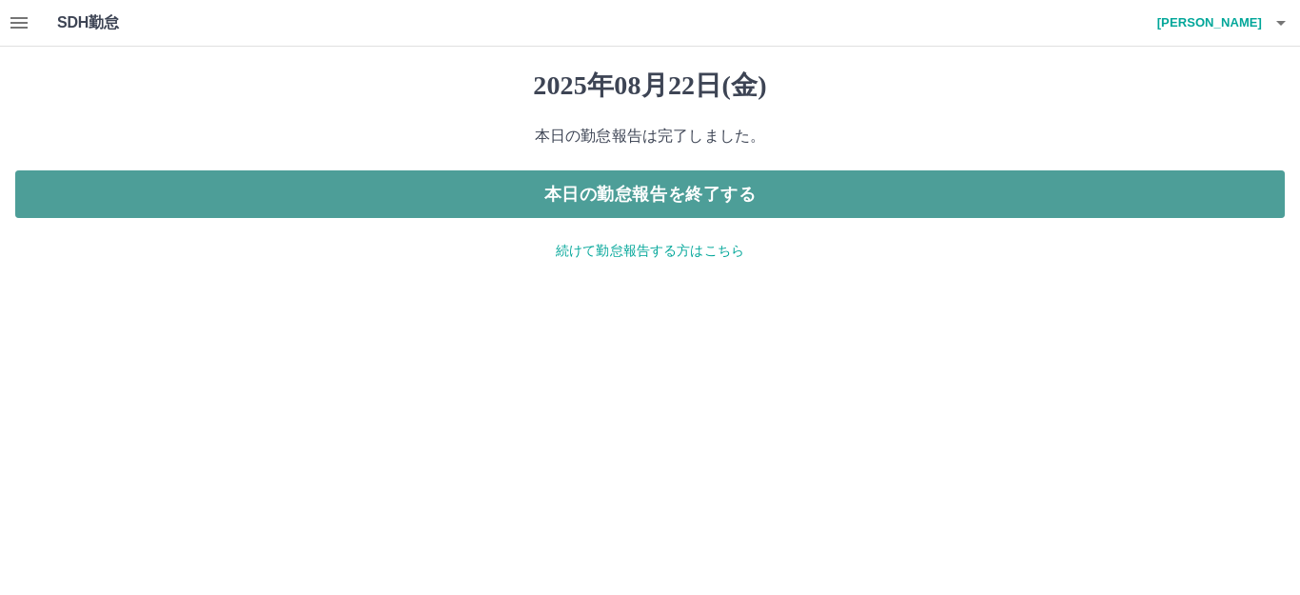
click at [889, 182] on button "本日の勤怠報告を終了する" at bounding box center [649, 194] width 1269 height 48
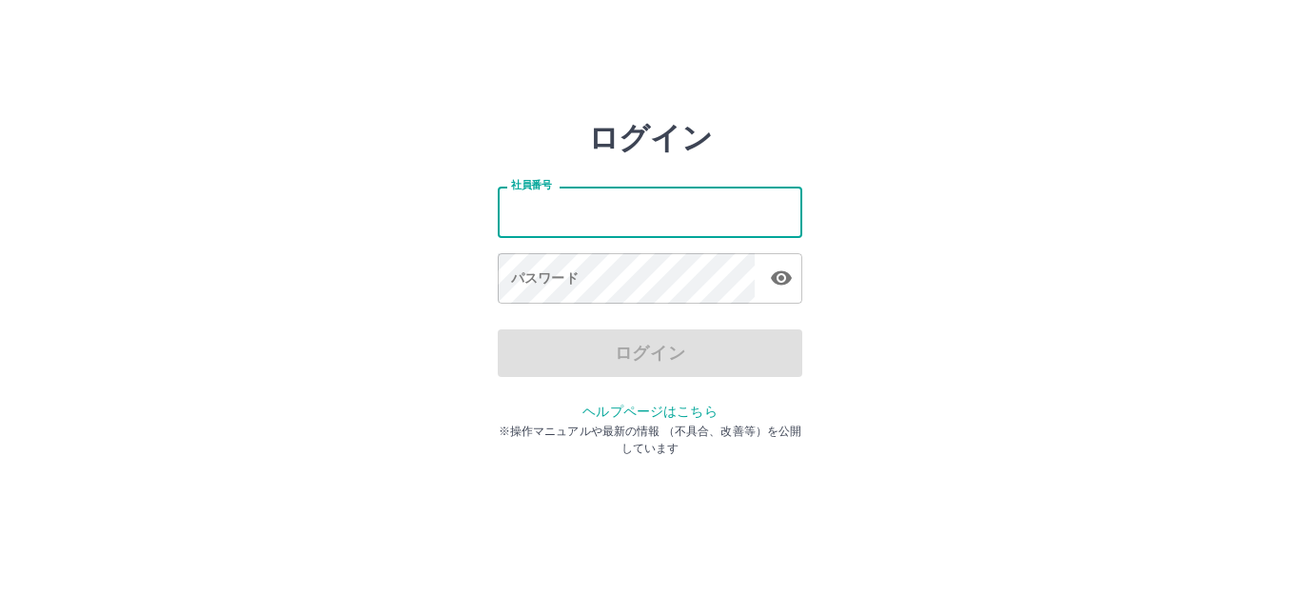
click at [576, 211] on input "社員番号" at bounding box center [650, 211] width 304 height 50
